Goal: Information Seeking & Learning: Check status

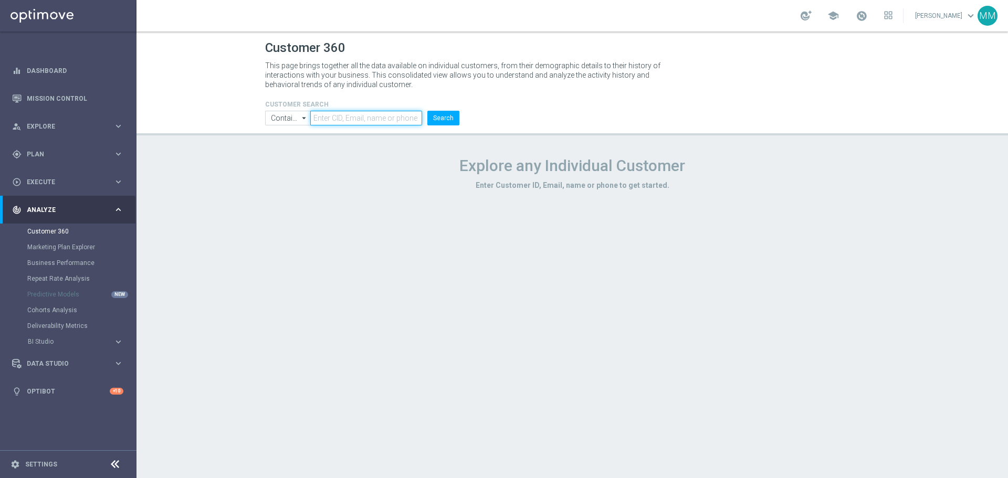
click at [362, 116] on input "text" at bounding box center [366, 118] width 112 height 15
paste input "2290081"
click at [444, 115] on button "Search" at bounding box center [443, 118] width 32 height 15
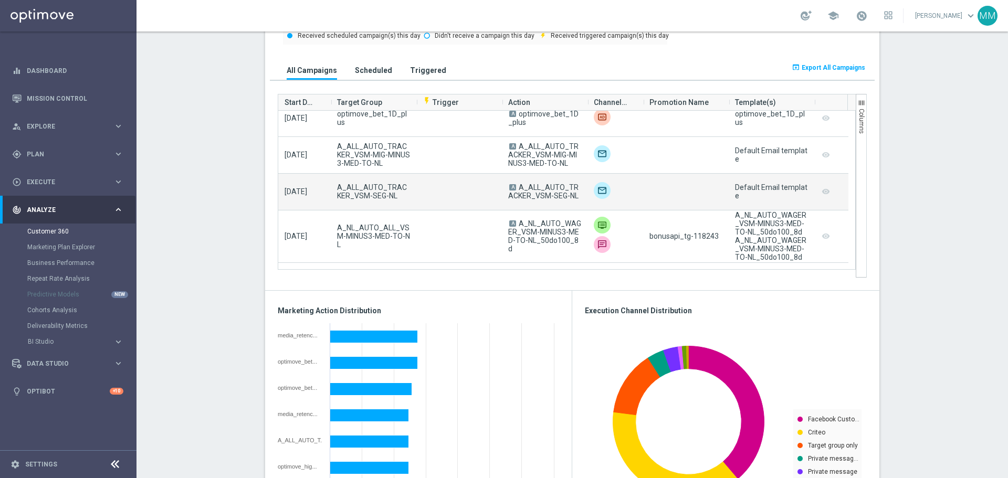
scroll to position [210, 0]
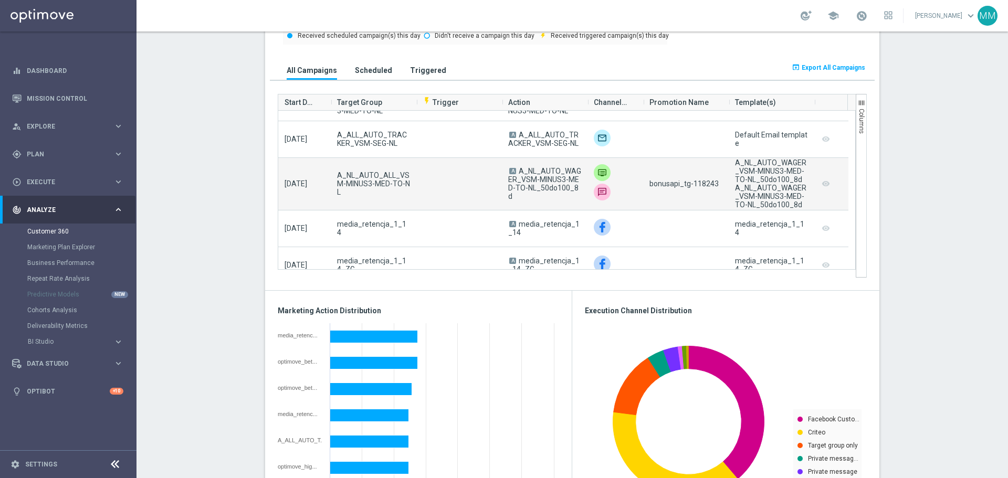
click at [703, 187] on span "bonusapi_tg-118243" at bounding box center [684, 184] width 69 height 8
copy span "118243"
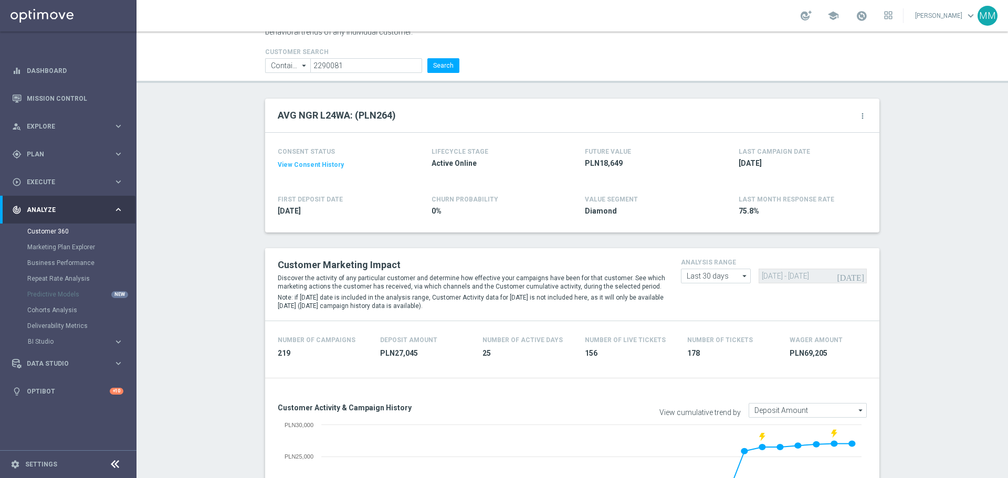
scroll to position [0, 0]
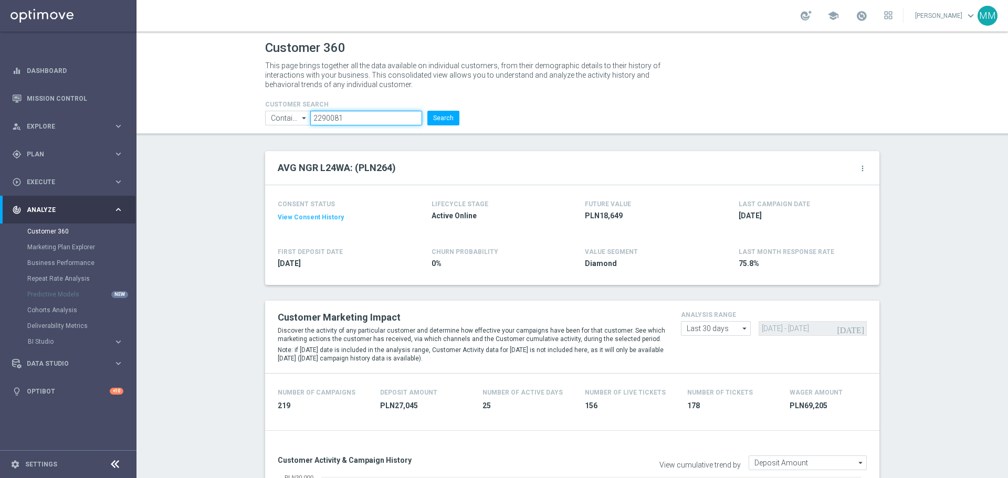
click at [364, 118] on input "2290081" at bounding box center [366, 118] width 112 height 15
paste input "1710367"
type input "1710367"
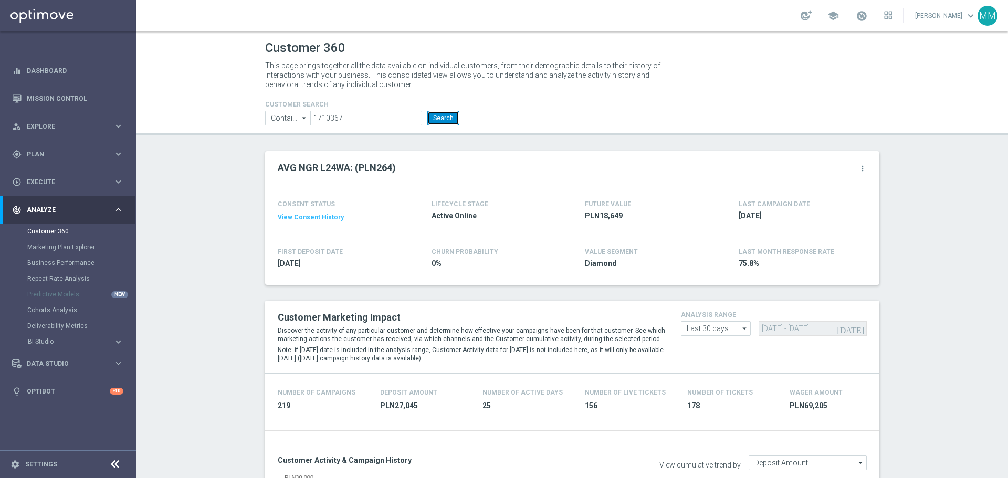
drag, startPoint x: 446, startPoint y: 116, endPoint x: 441, endPoint y: 166, distance: 51.3
click at [446, 115] on button "Search" at bounding box center [443, 118] width 32 height 15
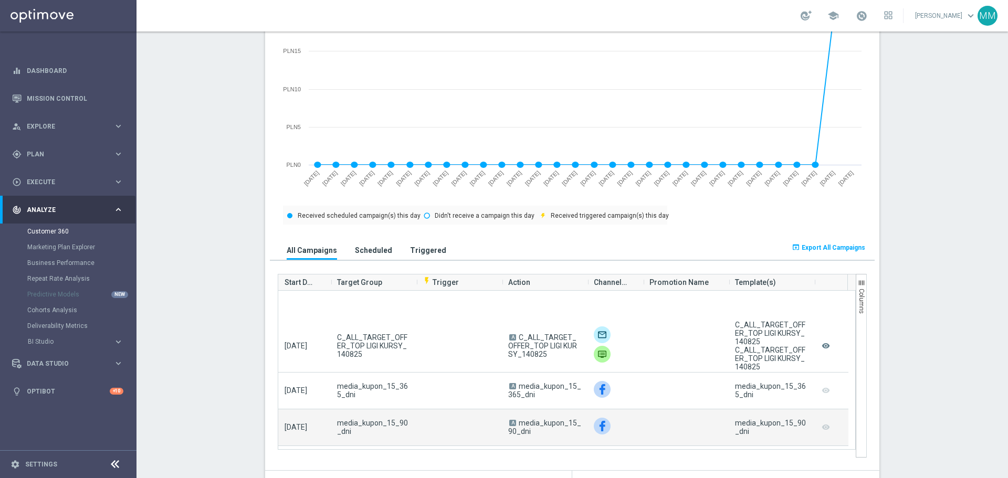
scroll to position [840, 0]
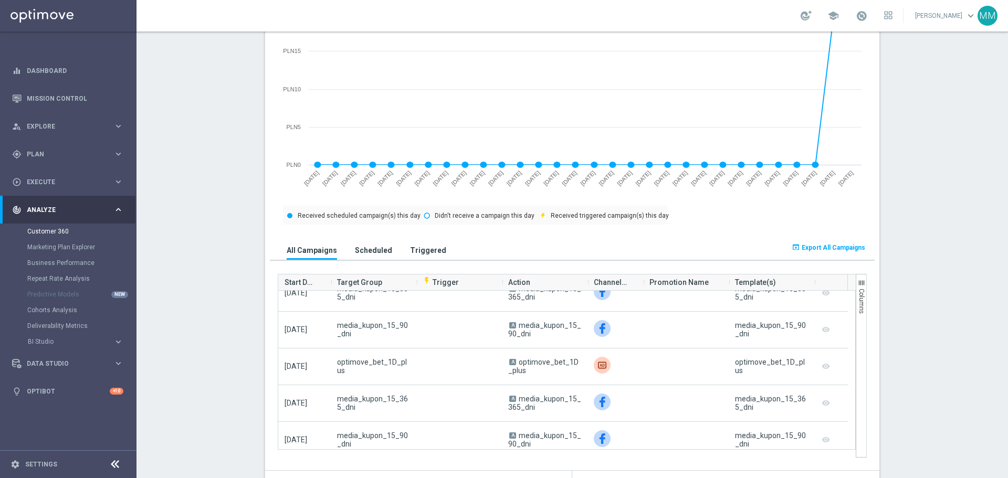
drag, startPoint x: 242, startPoint y: 271, endPoint x: 231, endPoint y: 275, distance: 11.1
click at [237, 272] on section "AVG NGR L24WA: PLN7 more_vert CONSENT STATUS View Consent History FIRST DEPOSIT…" at bounding box center [573, 480] width 872 height 1663
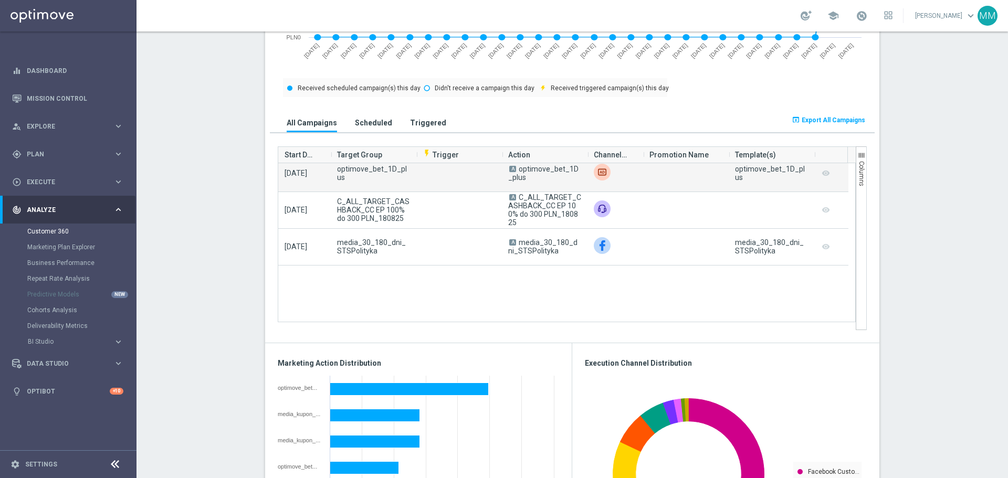
scroll to position [263, 0]
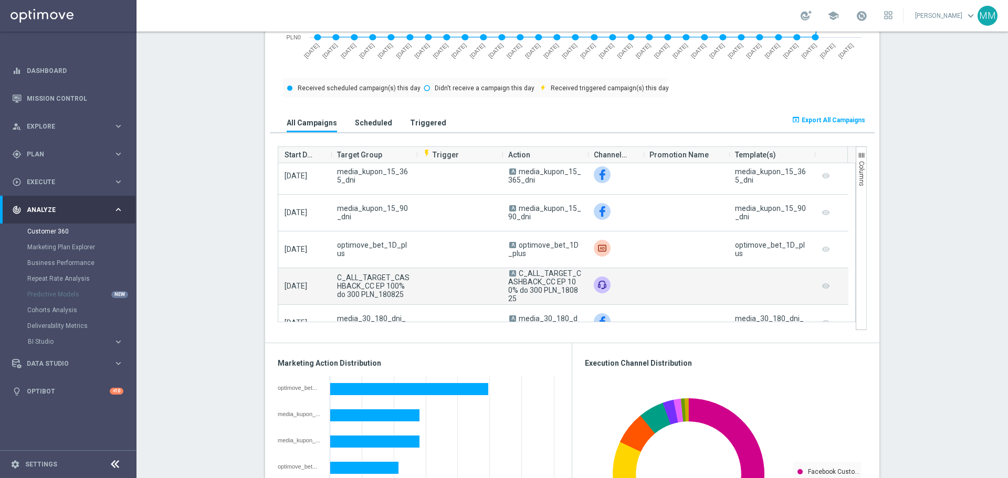
drag, startPoint x: 524, startPoint y: 301, endPoint x: 513, endPoint y: 273, distance: 30.6
click at [513, 273] on span "A C_ALL_TARGET_CASHBACK_CC EP 100% do 300 PLN_180825" at bounding box center [544, 286] width 73 height 34
copy campaign-grid-action-column "C_ALL_TARGET_CASHBACK_CC EP 100% do 300 PLN_180825"
